Goal: Task Accomplishment & Management: Manage account settings

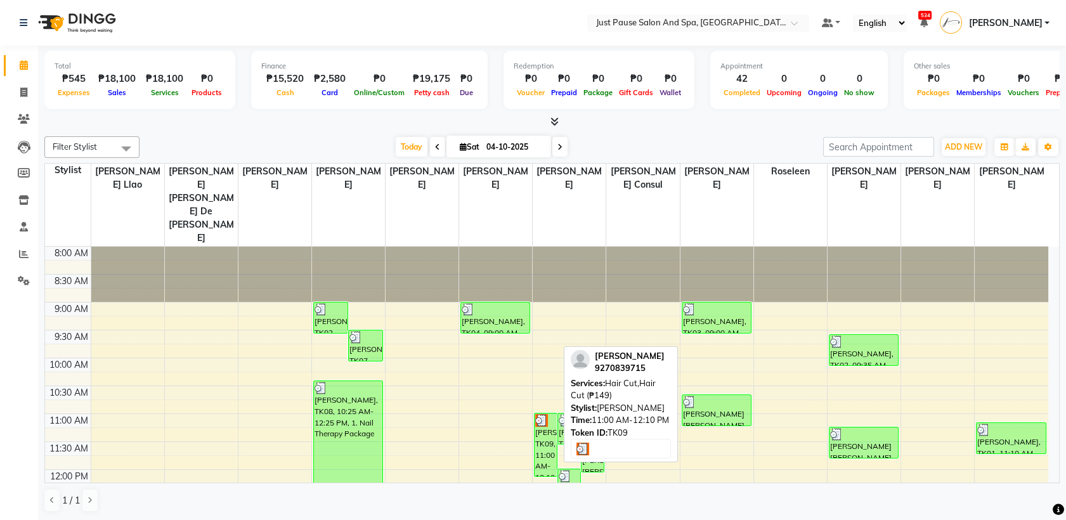
click at [553, 414] on div "[PERSON_NAME], TK09, 11:00 AM-12:10 PM, Hair Cut,Hair Cut (₱149)" at bounding box center [546, 445] width 22 height 63
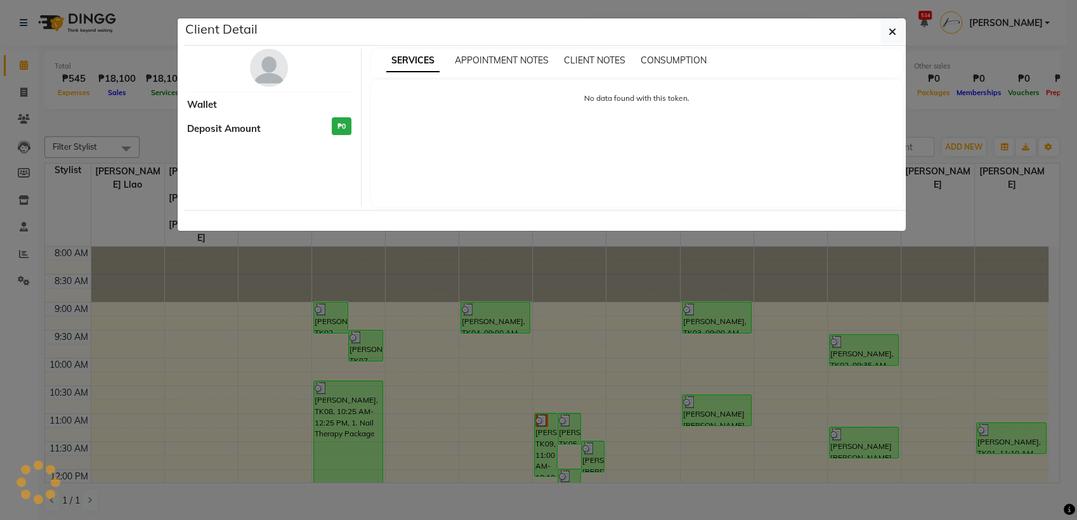
select select "3"
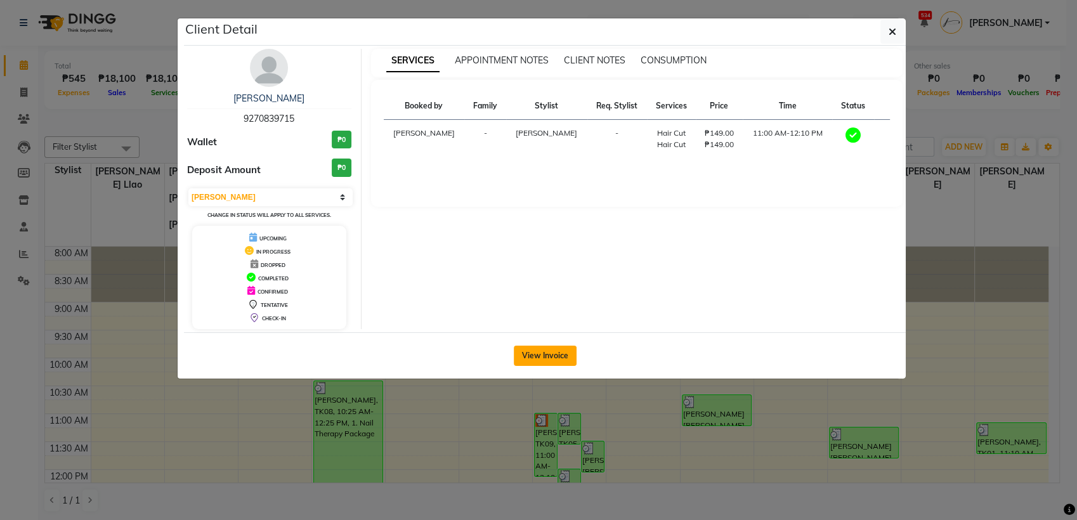
click at [554, 356] on button "View Invoice" at bounding box center [545, 356] width 63 height 20
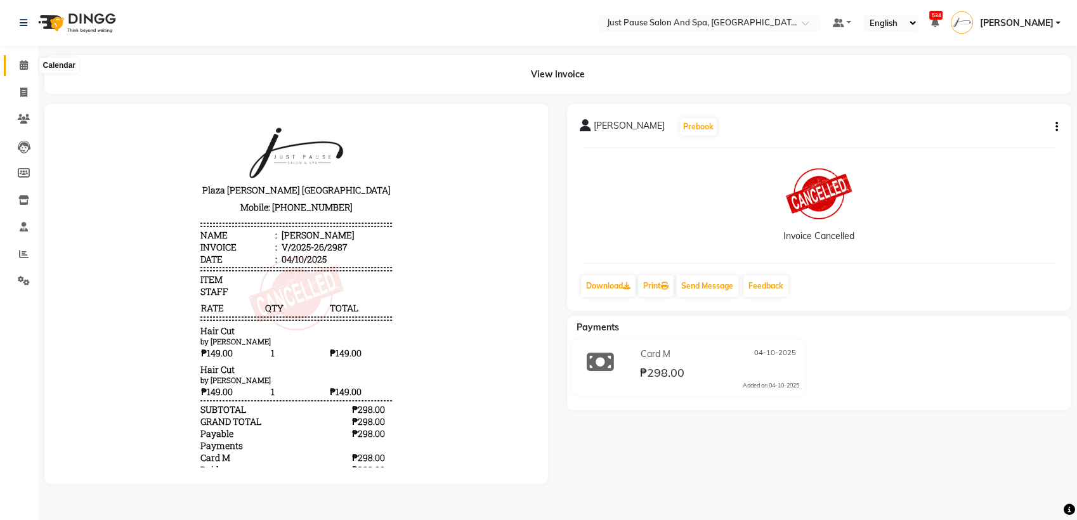
click at [20, 67] on icon at bounding box center [24, 65] width 8 height 10
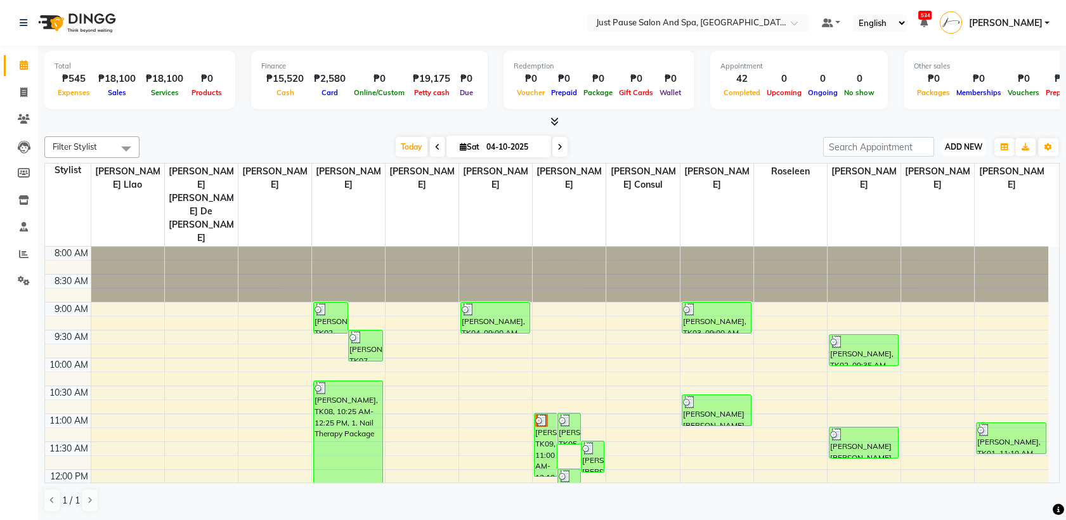
click at [974, 147] on span "ADD NEW" at bounding box center [963, 147] width 37 height 10
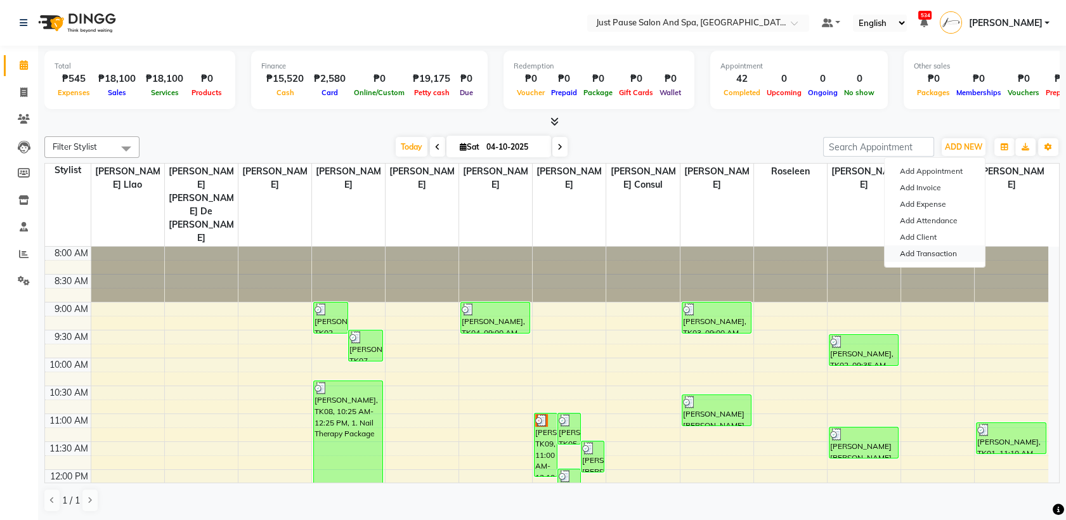
click at [966, 254] on link "Add Transaction" at bounding box center [935, 254] width 100 height 16
select select "direct"
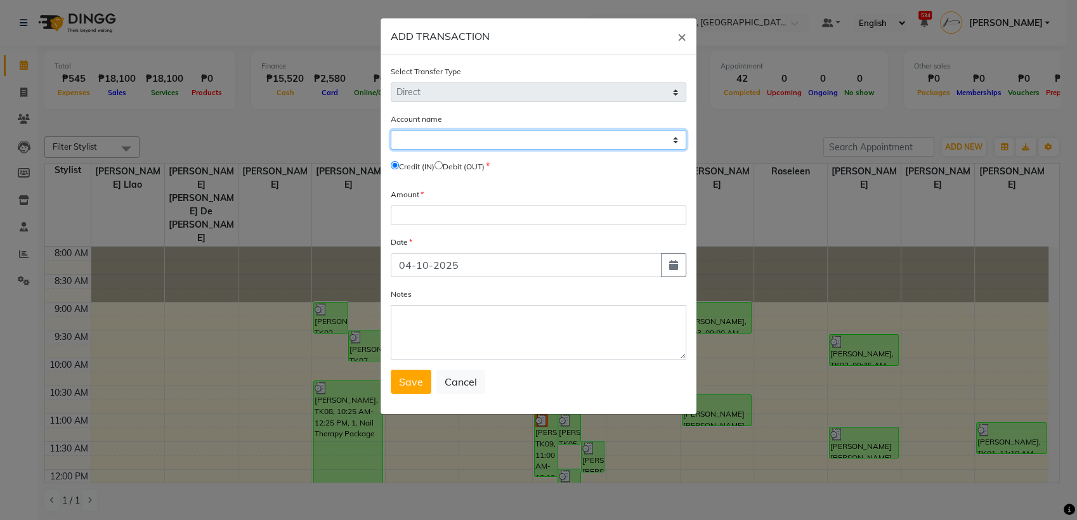
click at [506, 134] on select "Select [PERSON_NAME] Cash Default Account Expense Account" at bounding box center [539, 140] width 296 height 20
select select "3791"
click at [391, 130] on select "Select [PERSON_NAME] Cash Default Account Expense Account" at bounding box center [539, 140] width 296 height 20
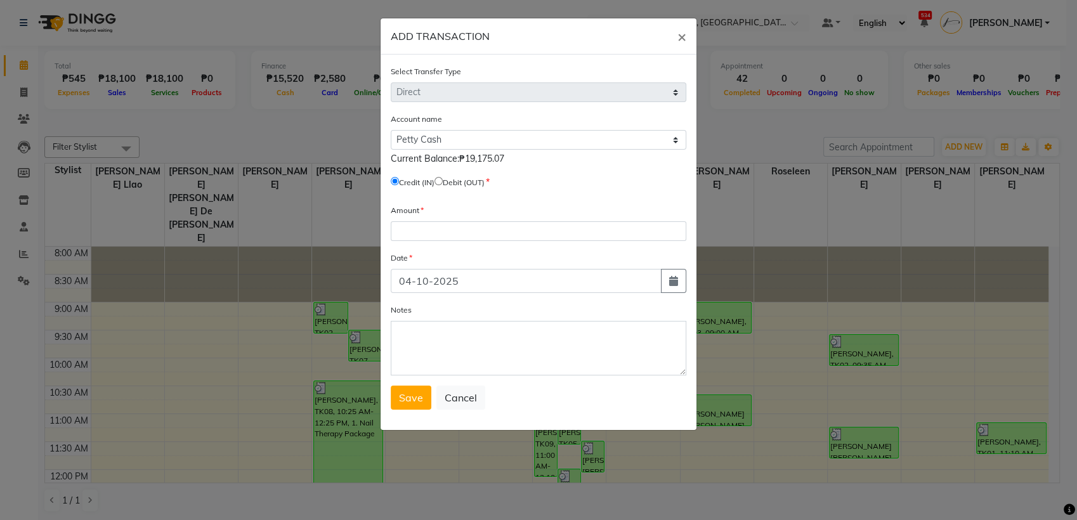
click at [443, 180] on input "radio" at bounding box center [439, 181] width 8 height 8
radio input "true"
click at [433, 231] on input "number" at bounding box center [539, 231] width 296 height 20
type input "14975"
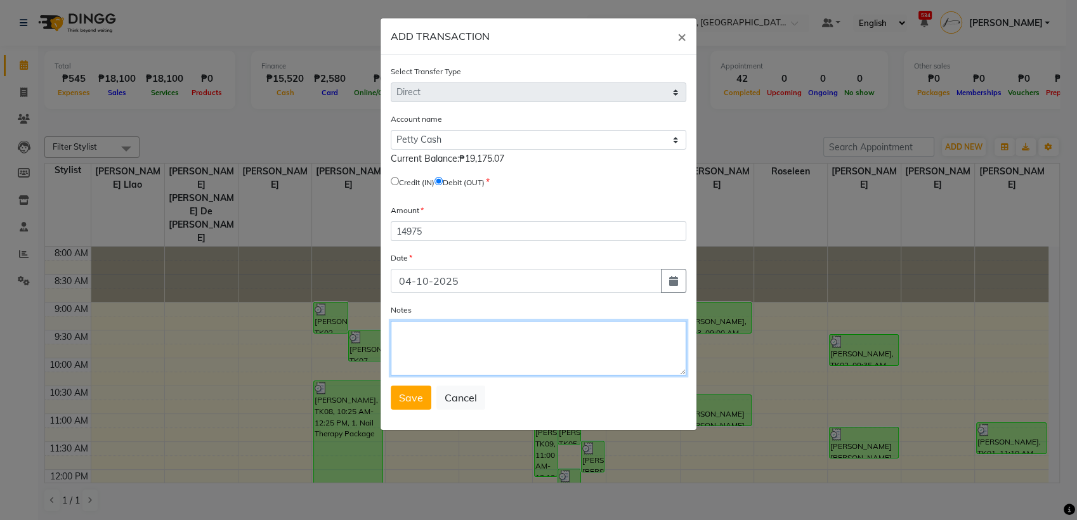
click at [421, 343] on textarea "Notes" at bounding box center [539, 348] width 296 height 55
type textarea "r"
click at [460, 329] on textarea "Remit to manger" at bounding box center [539, 348] width 296 height 55
type textarea "Remit to manager"
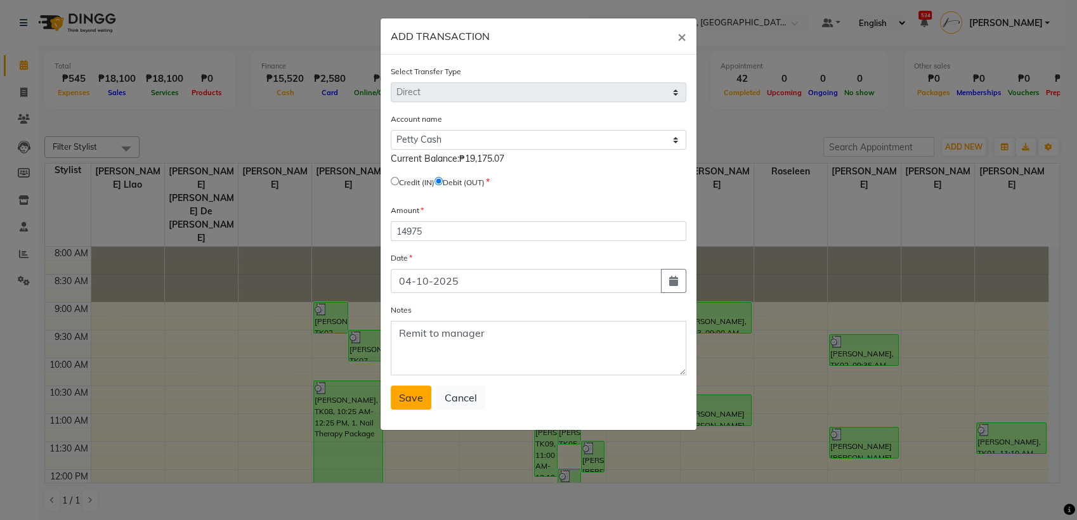
click at [416, 402] on span "Save" at bounding box center [411, 397] width 24 height 13
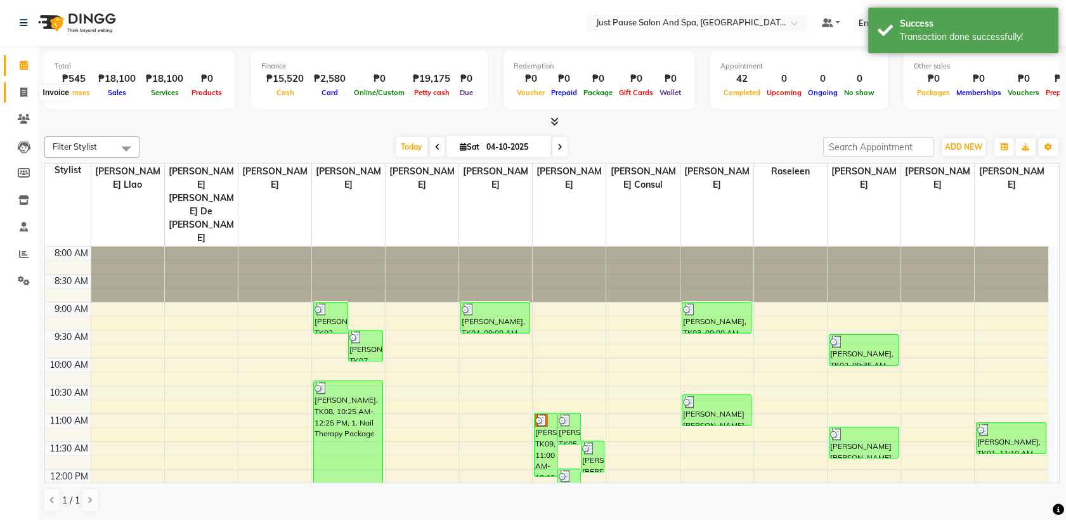
click at [25, 89] on icon at bounding box center [23, 93] width 7 height 10
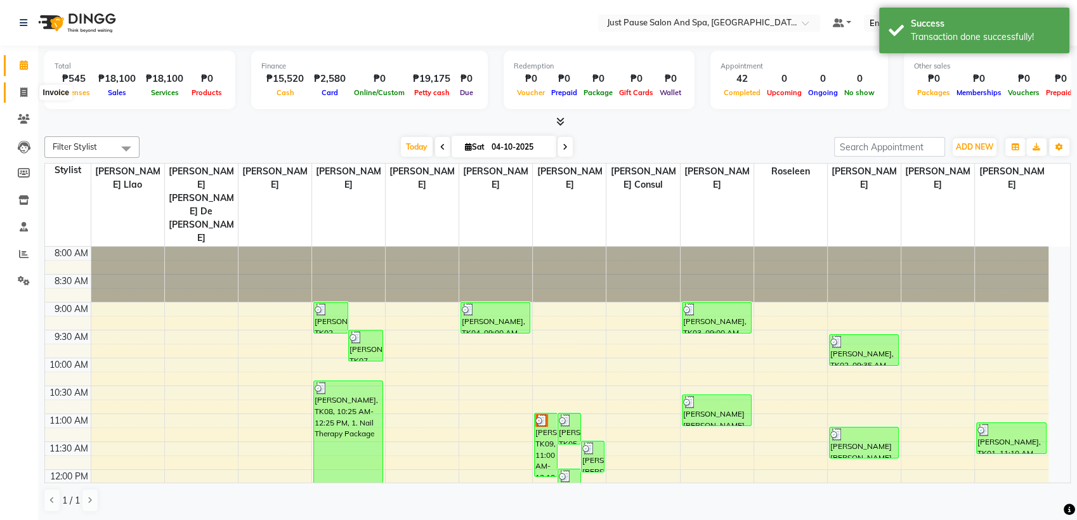
select select "service"
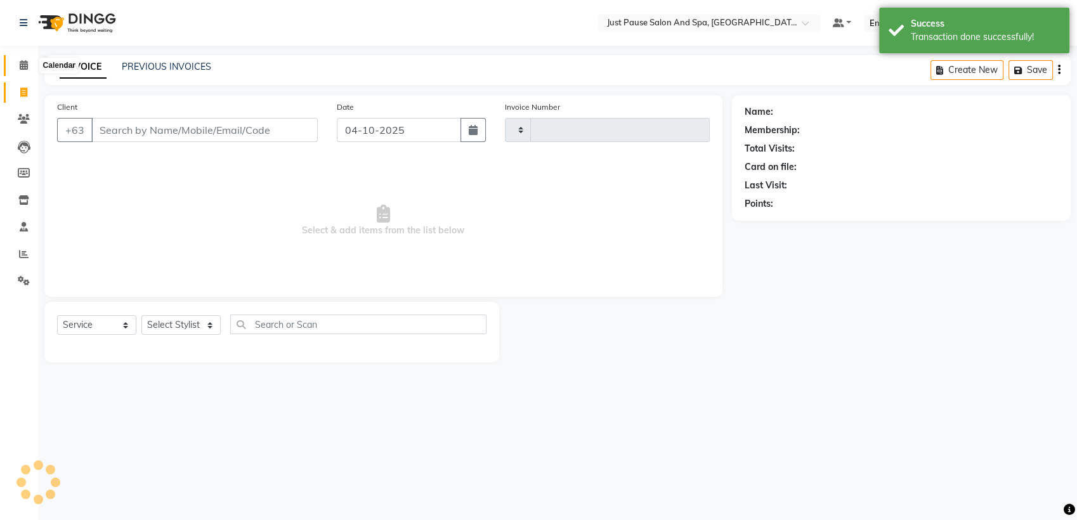
click at [25, 65] on icon at bounding box center [24, 65] width 8 height 10
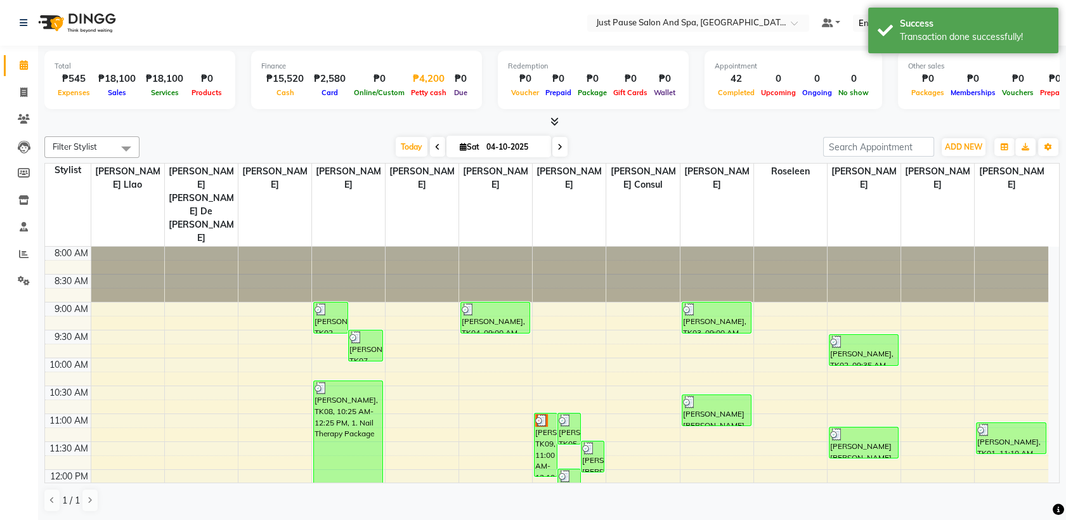
click at [429, 95] on span "Petty cash" at bounding box center [429, 92] width 42 height 9
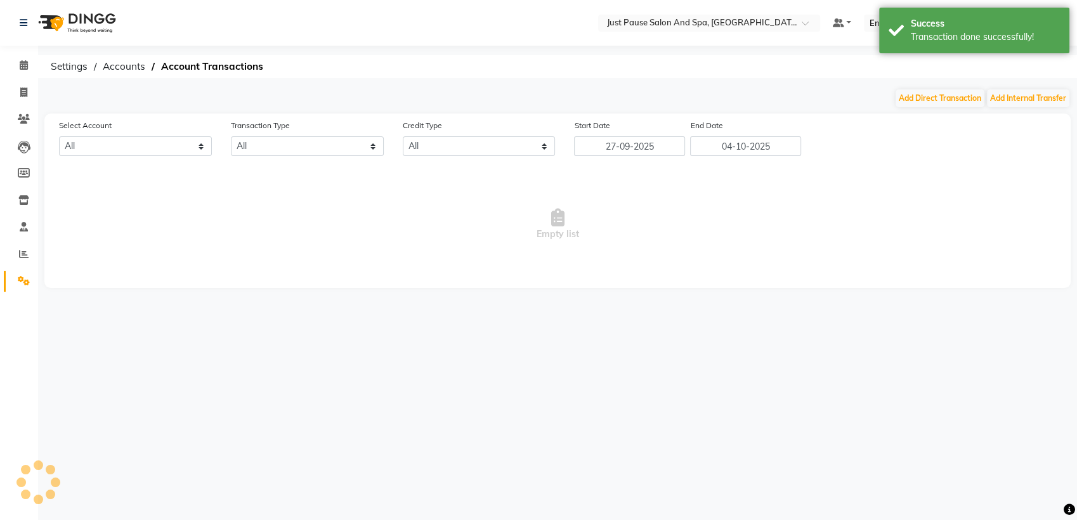
select select "3791"
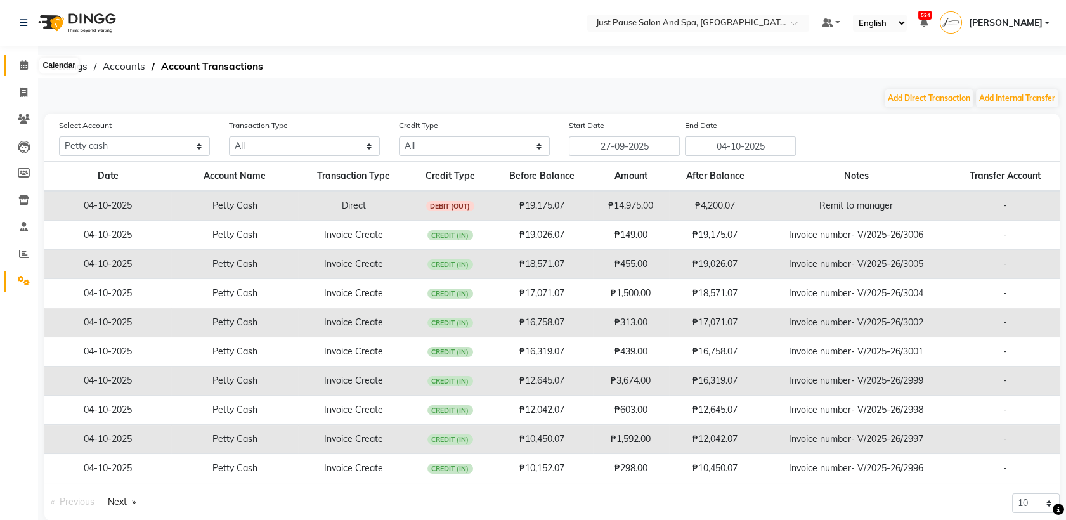
click at [23, 63] on icon at bounding box center [24, 65] width 8 height 10
